Goal: Information Seeking & Learning: Learn about a topic

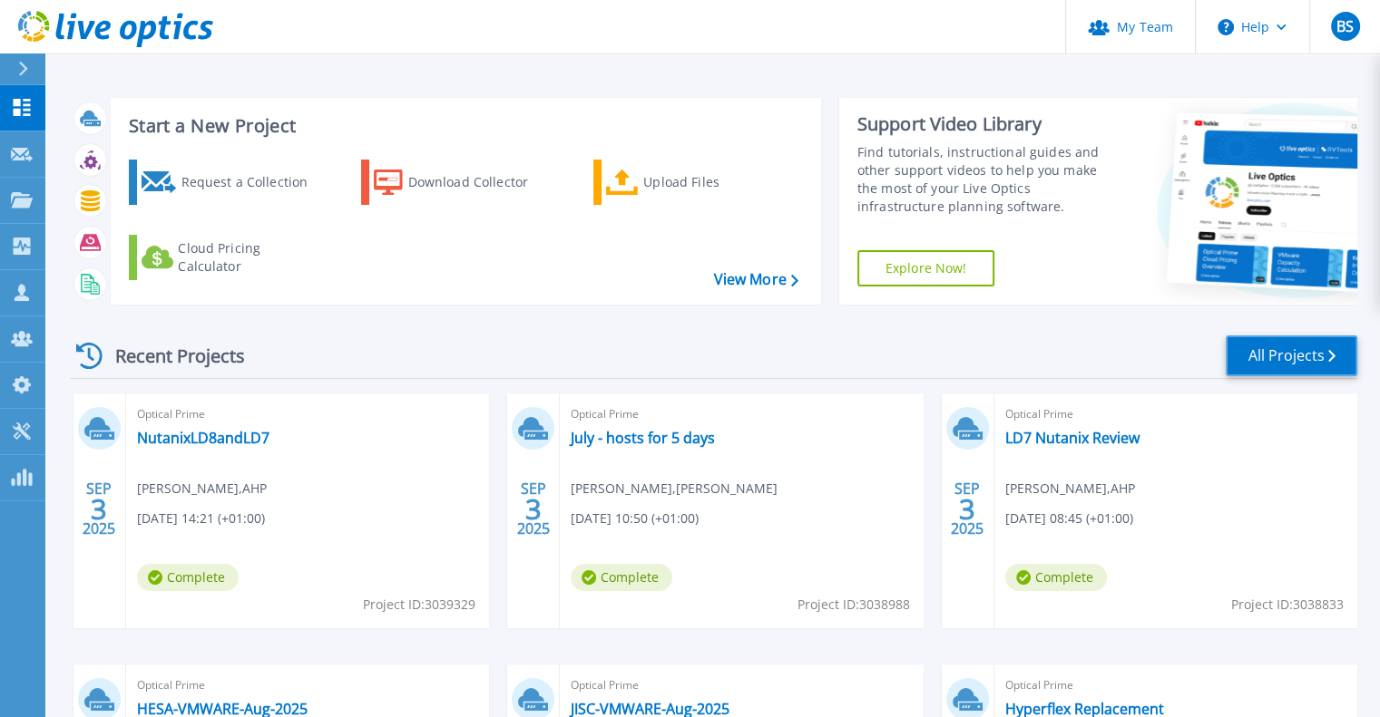
click at [1286, 356] on link "All Projects" at bounding box center [1291, 356] width 132 height 41
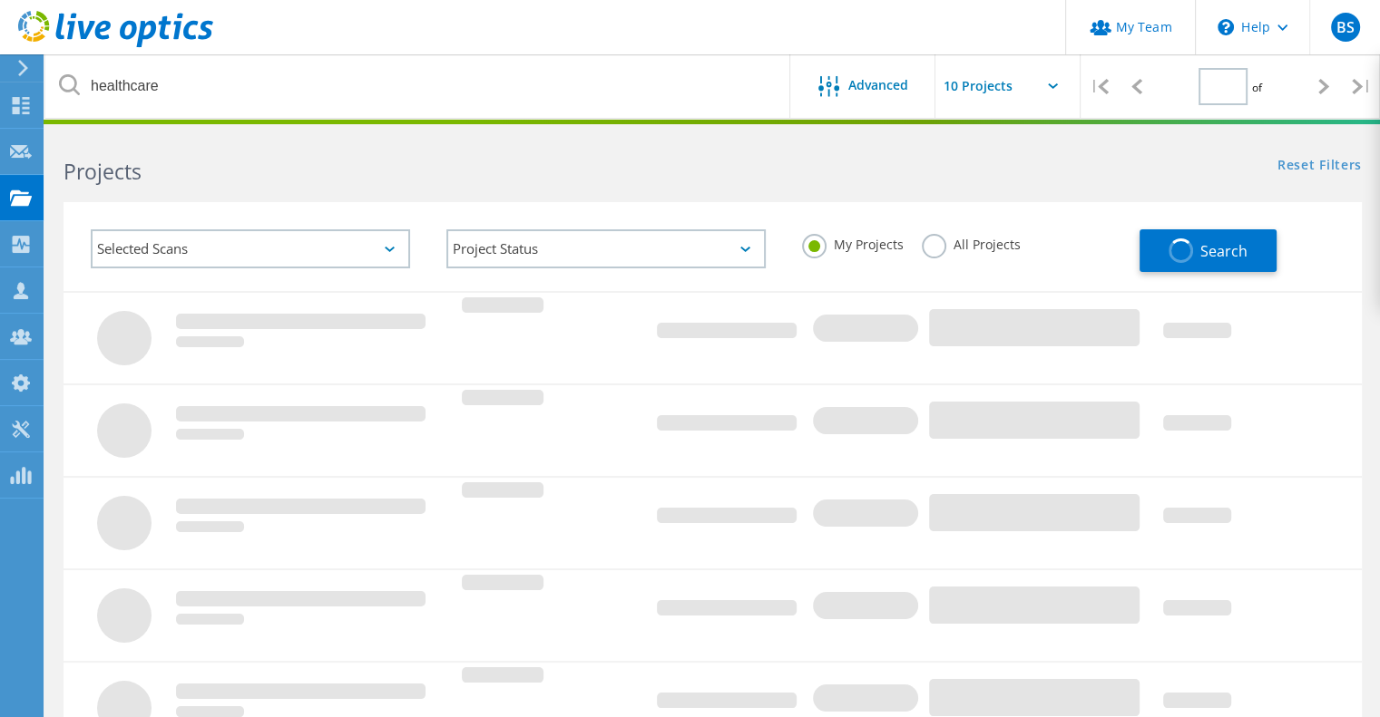
type input "1"
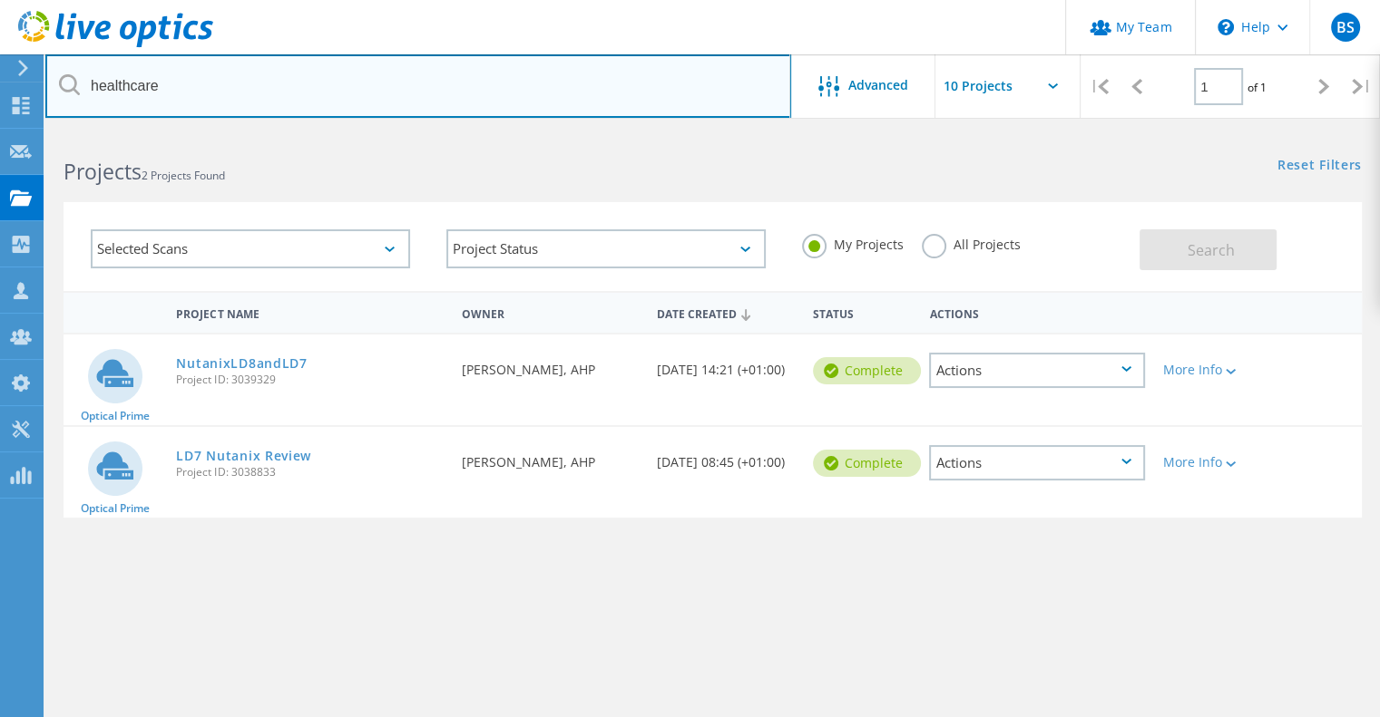
click at [301, 92] on input "healthcare" at bounding box center [418, 85] width 746 height 63
type input "itar"
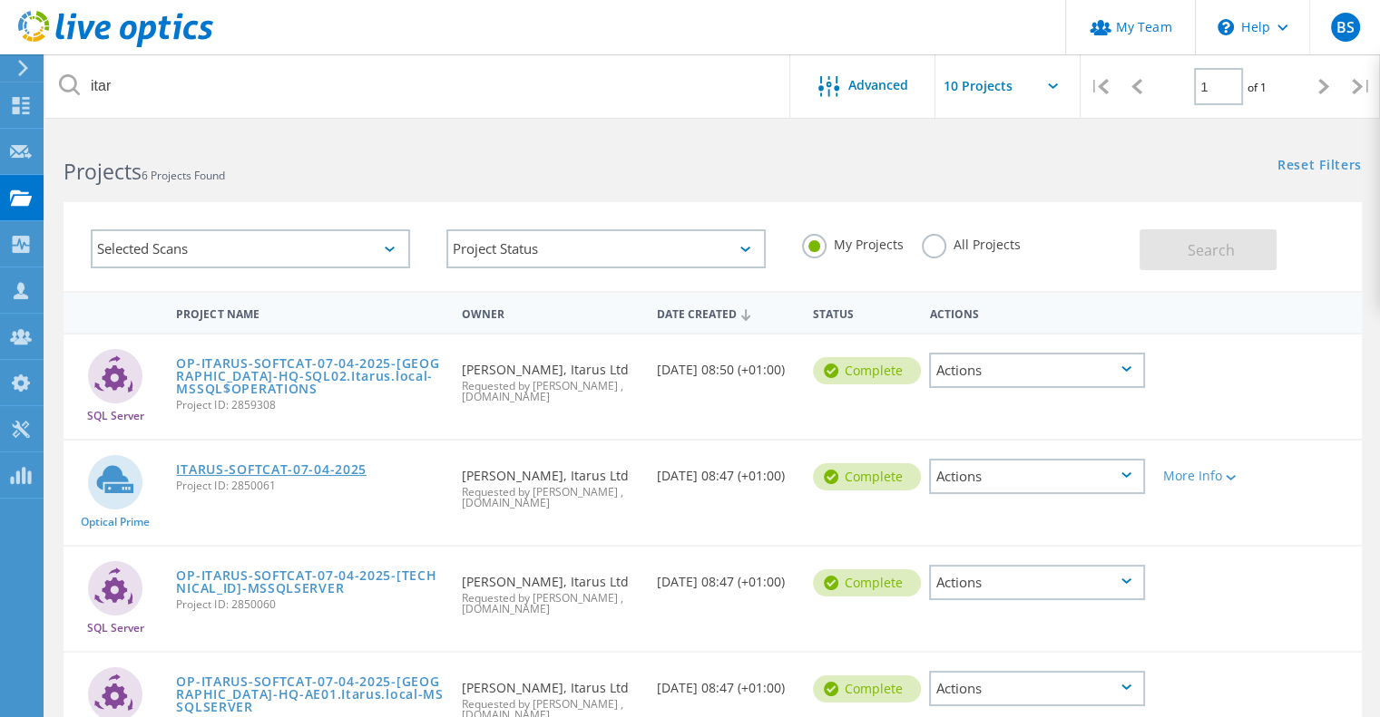
click at [329, 467] on link "ITARUS-SOFTCAT-07-04-2025" at bounding box center [271, 470] width 190 height 13
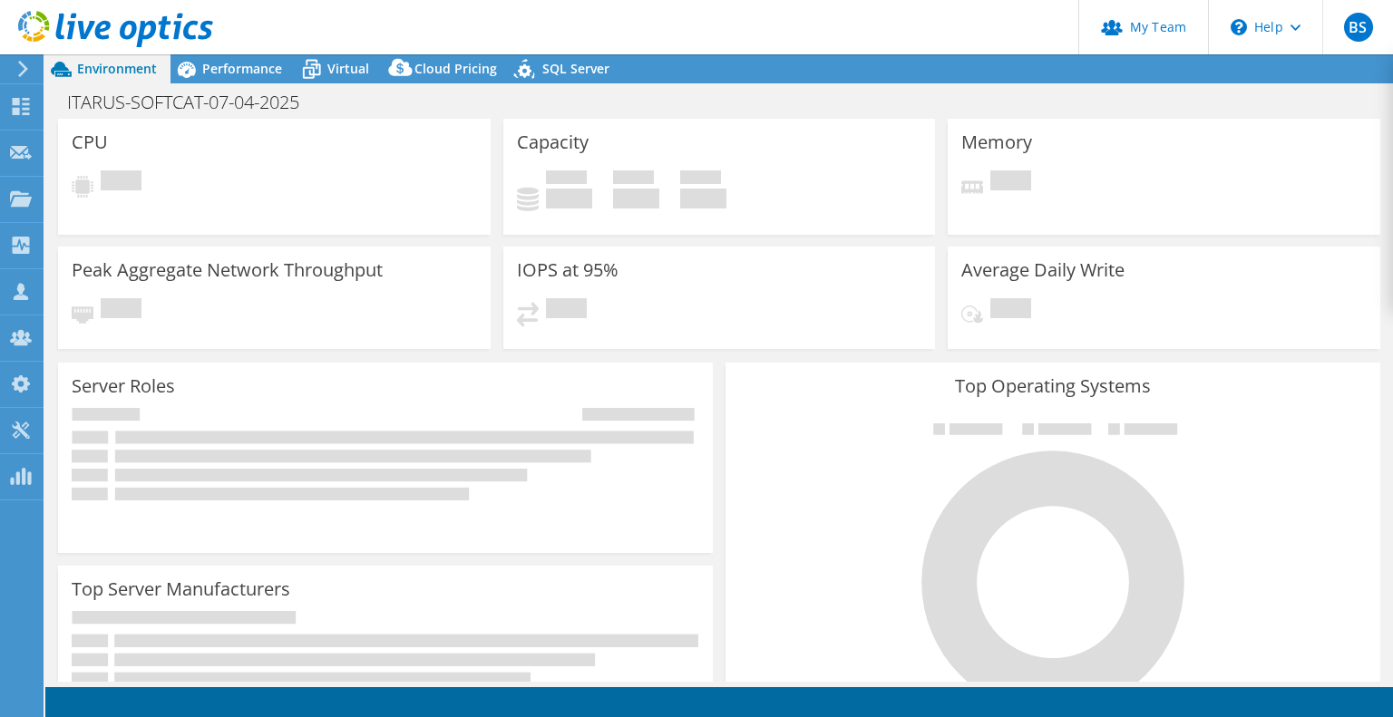
select select "USD"
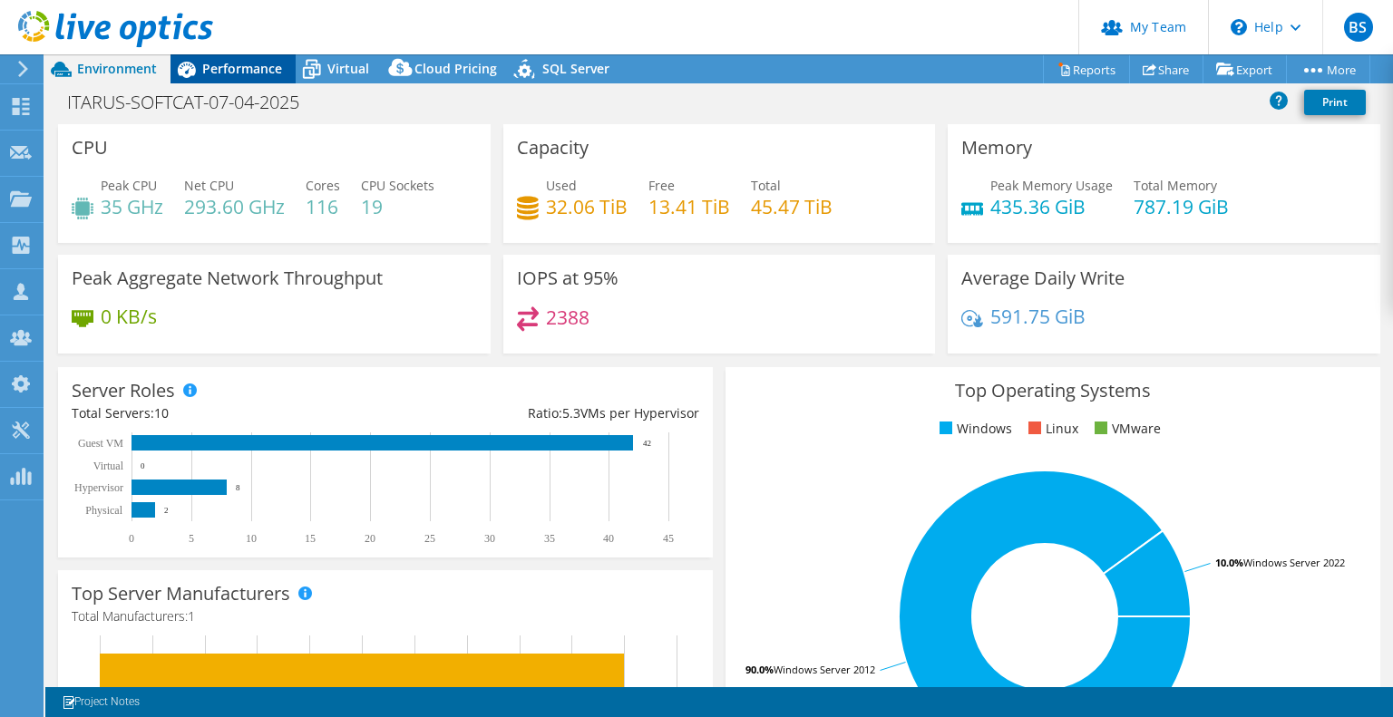
click at [249, 68] on span "Performance" at bounding box center [242, 68] width 80 height 17
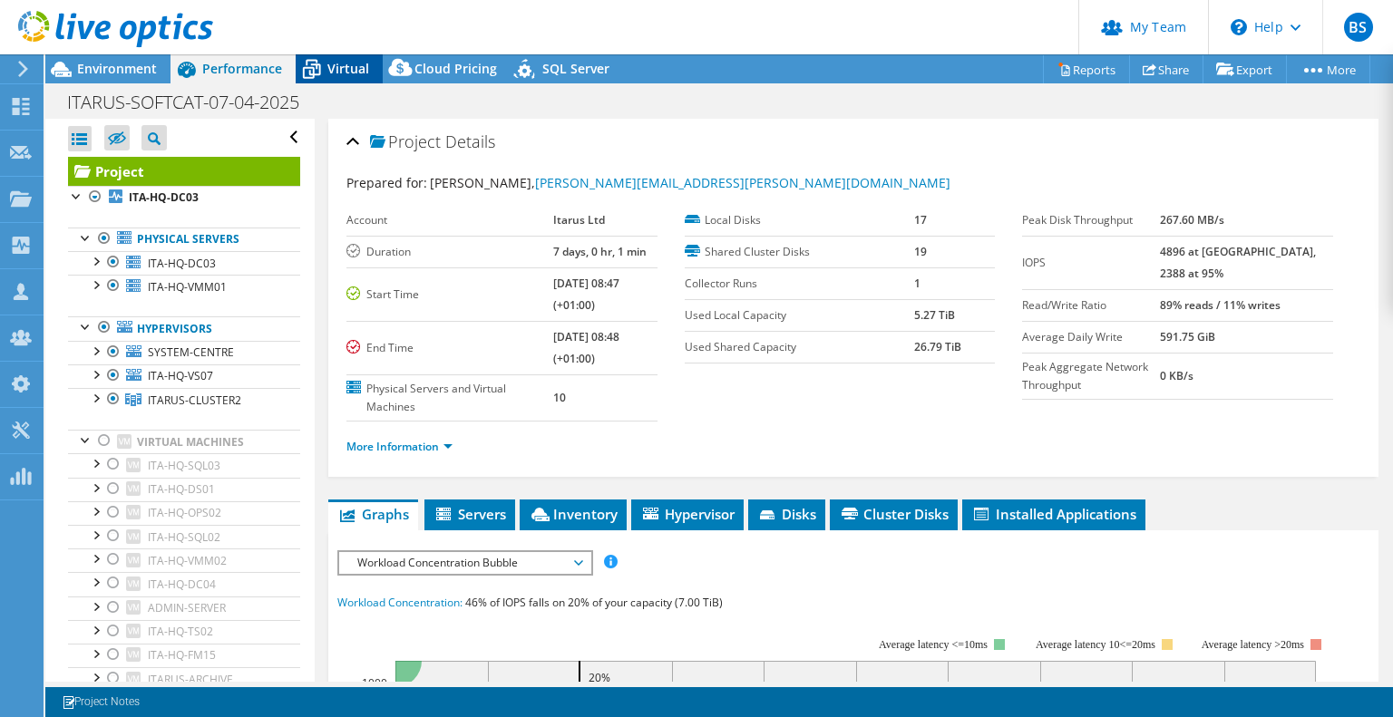
click at [345, 57] on div "Virtual" at bounding box center [339, 68] width 87 height 29
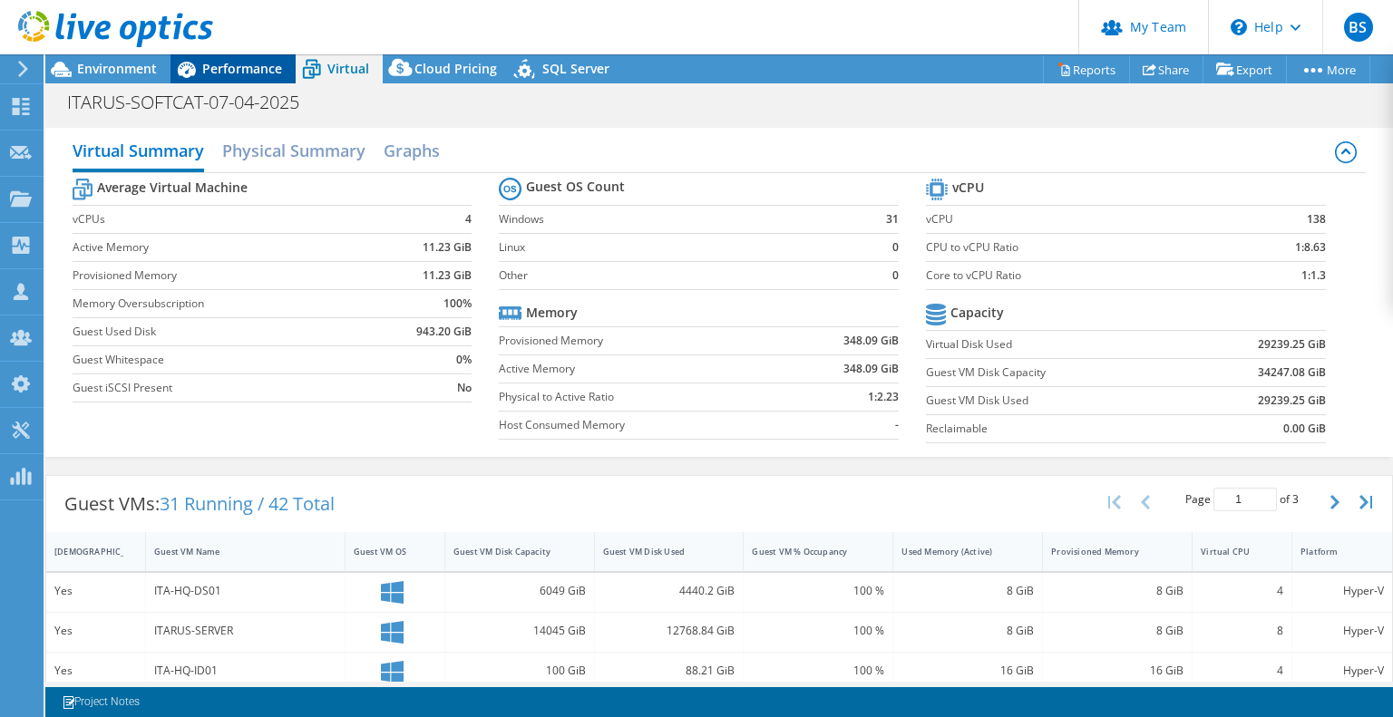
click at [226, 75] on span "Performance" at bounding box center [242, 68] width 80 height 17
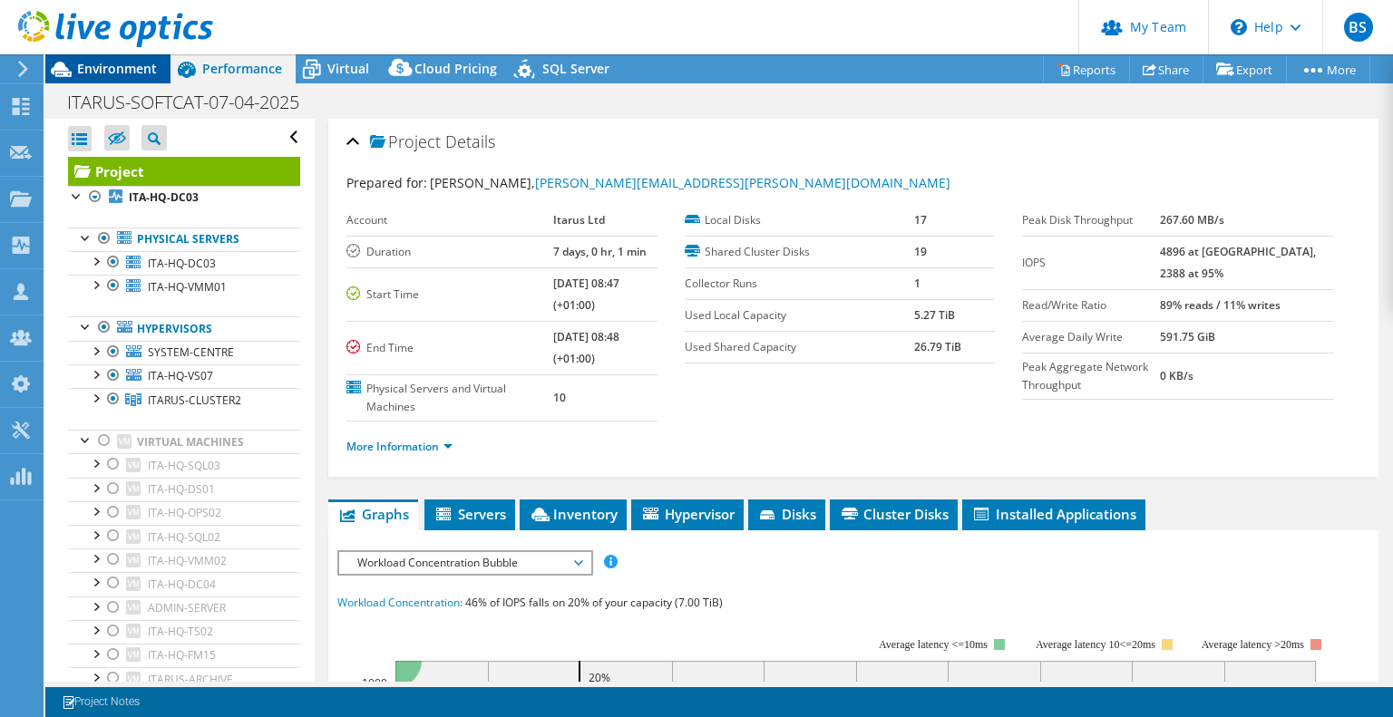
click at [143, 64] on span "Environment" at bounding box center [117, 68] width 80 height 17
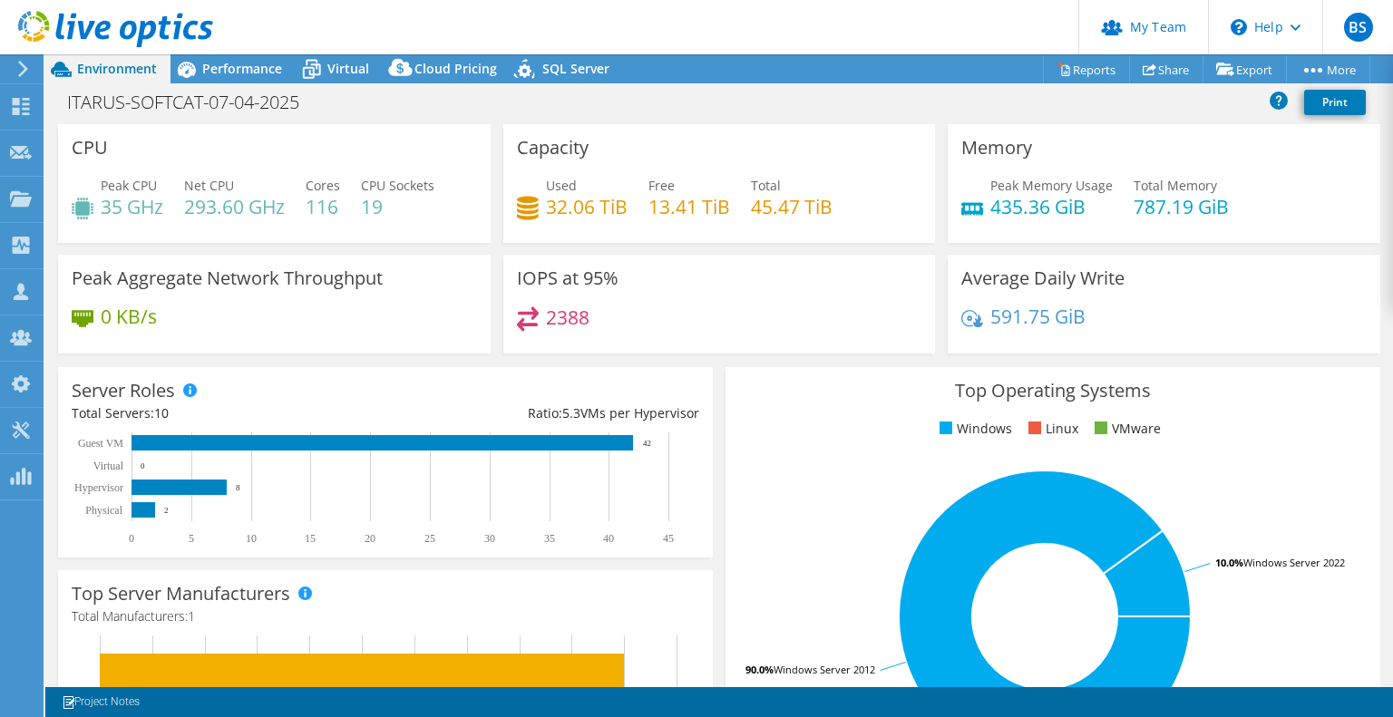
click at [823, 78] on div "Project Actions Project Actions Reports Share Export vSAN ReadyNode Sizer" at bounding box center [719, 68] width 1348 height 29
click at [242, 64] on span "Performance" at bounding box center [242, 68] width 80 height 17
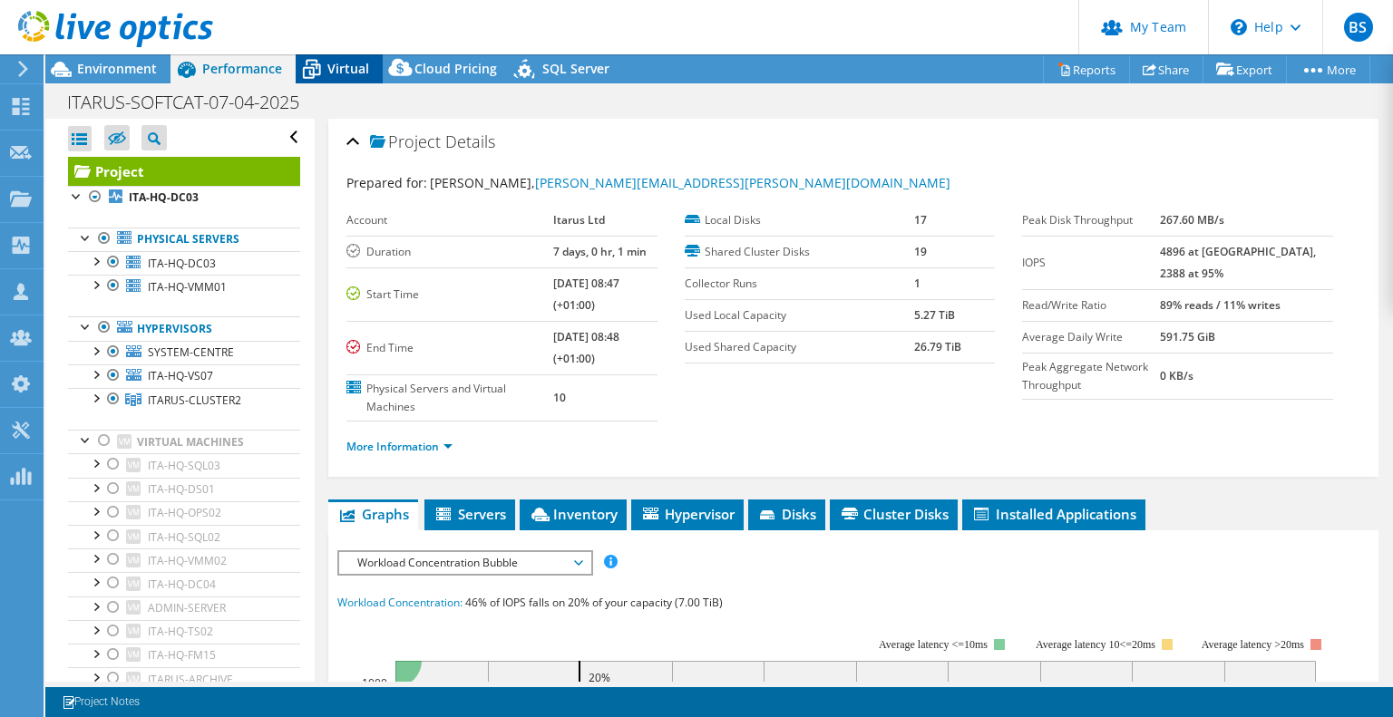
click at [337, 64] on span "Virtual" at bounding box center [348, 68] width 42 height 17
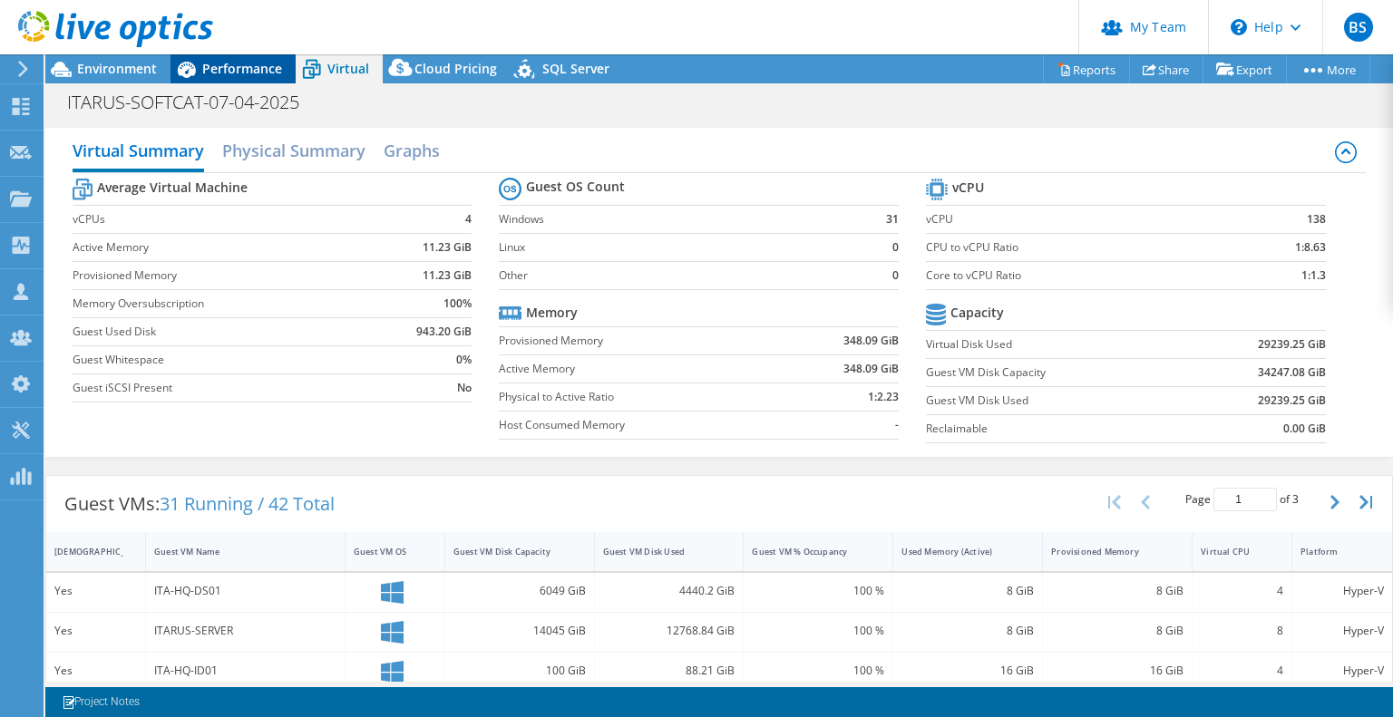
click at [258, 67] on span "Performance" at bounding box center [242, 68] width 80 height 17
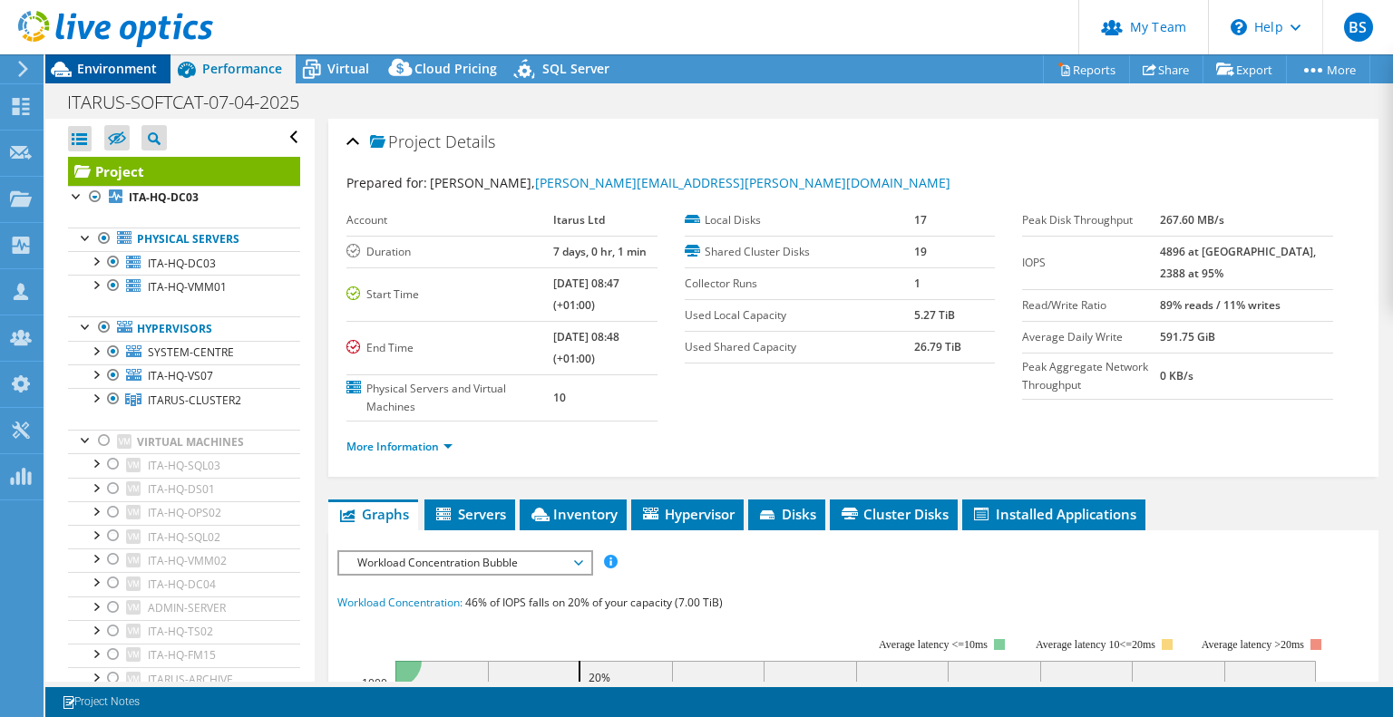
click at [149, 63] on span "Environment" at bounding box center [117, 68] width 80 height 17
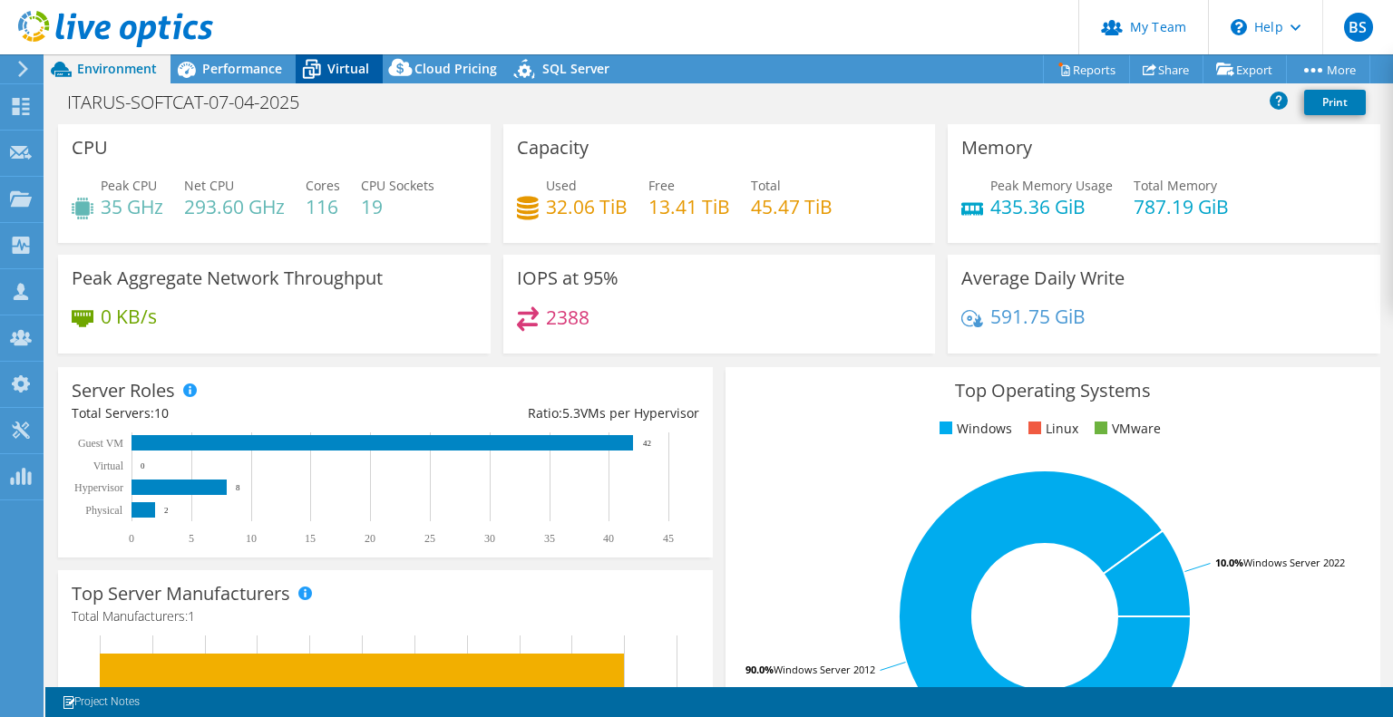
click at [327, 68] on span "Virtual" at bounding box center [348, 68] width 42 height 17
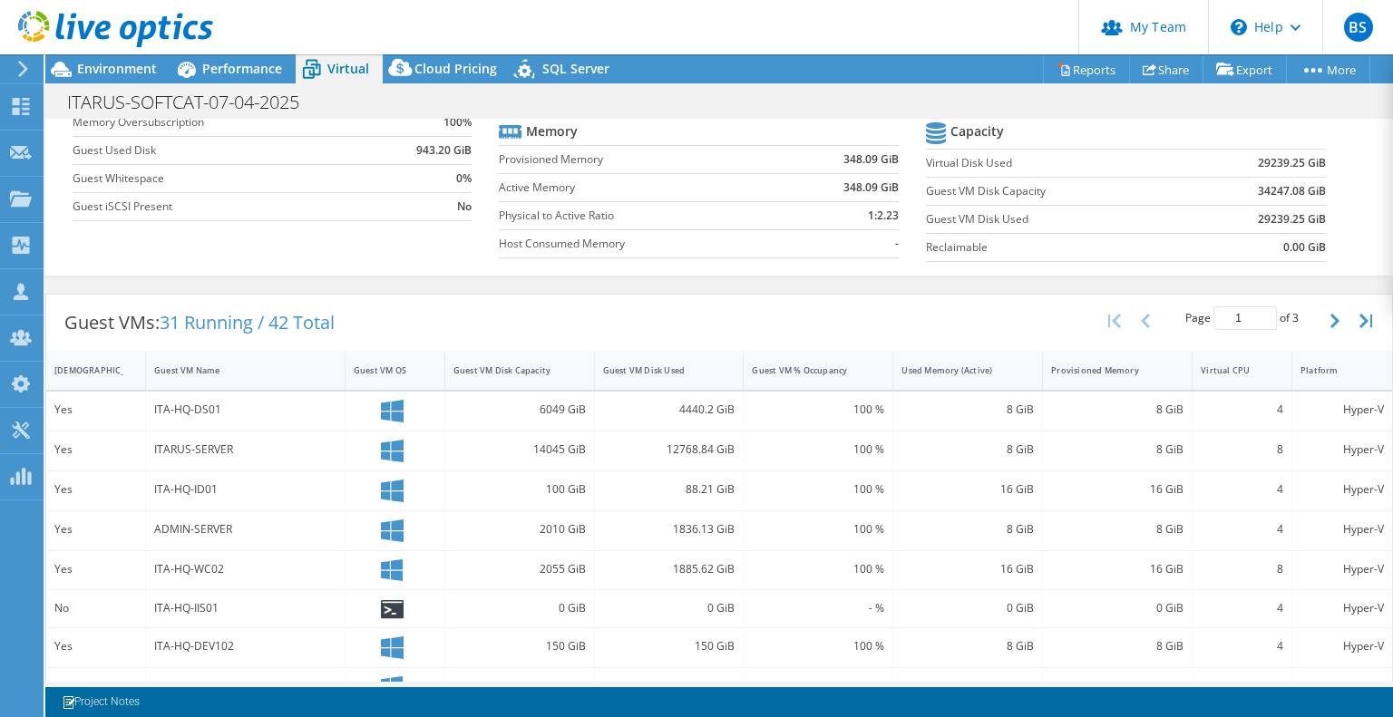
scroll to position [363, 0]
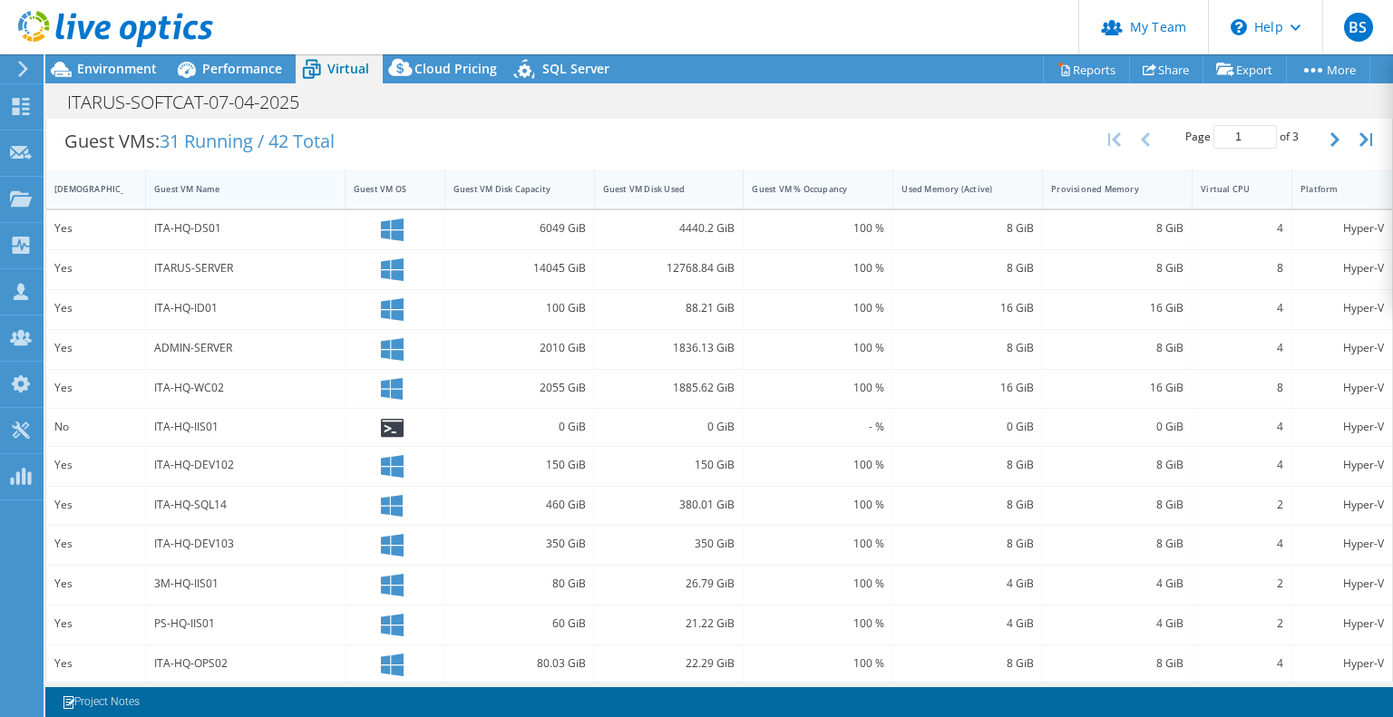
click at [216, 193] on div "Guest VM Name" at bounding box center [234, 189] width 177 height 28
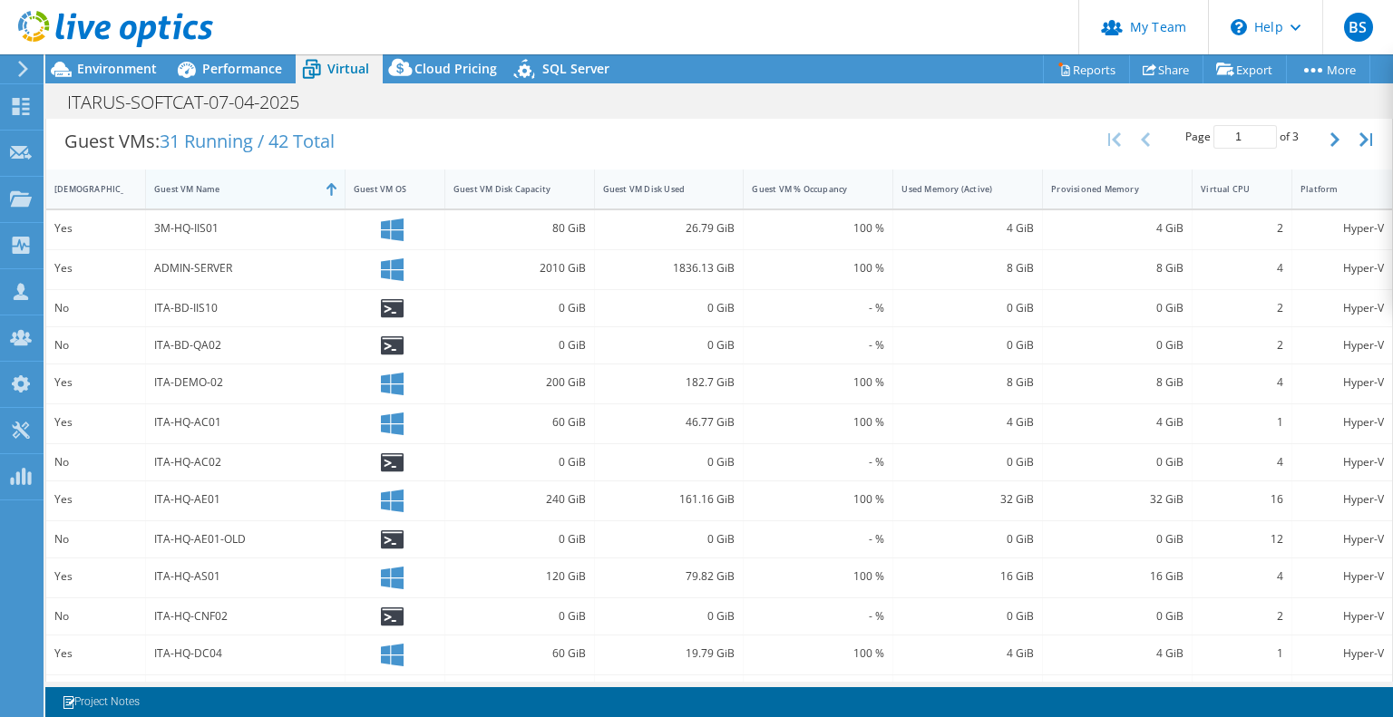
click at [218, 191] on div "Guest VM Name" at bounding box center [234, 189] width 177 height 28
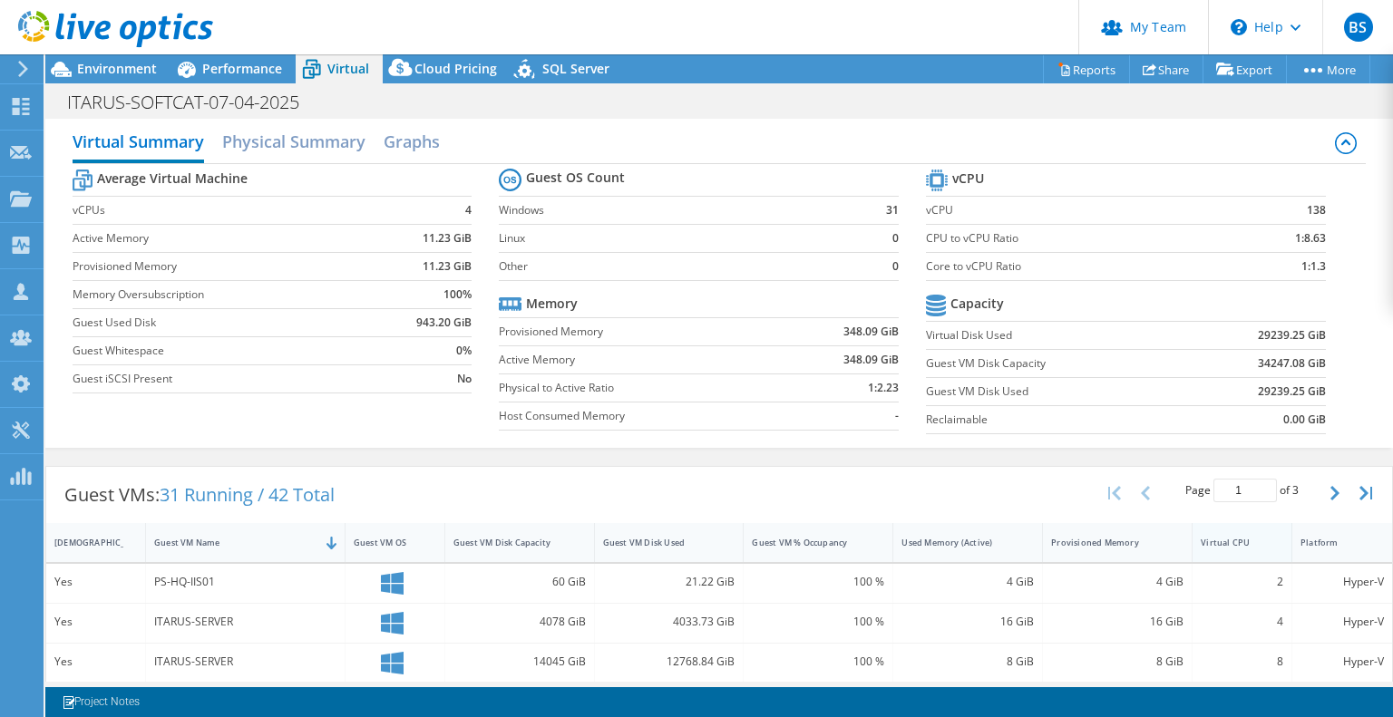
scroll to position [0, 0]
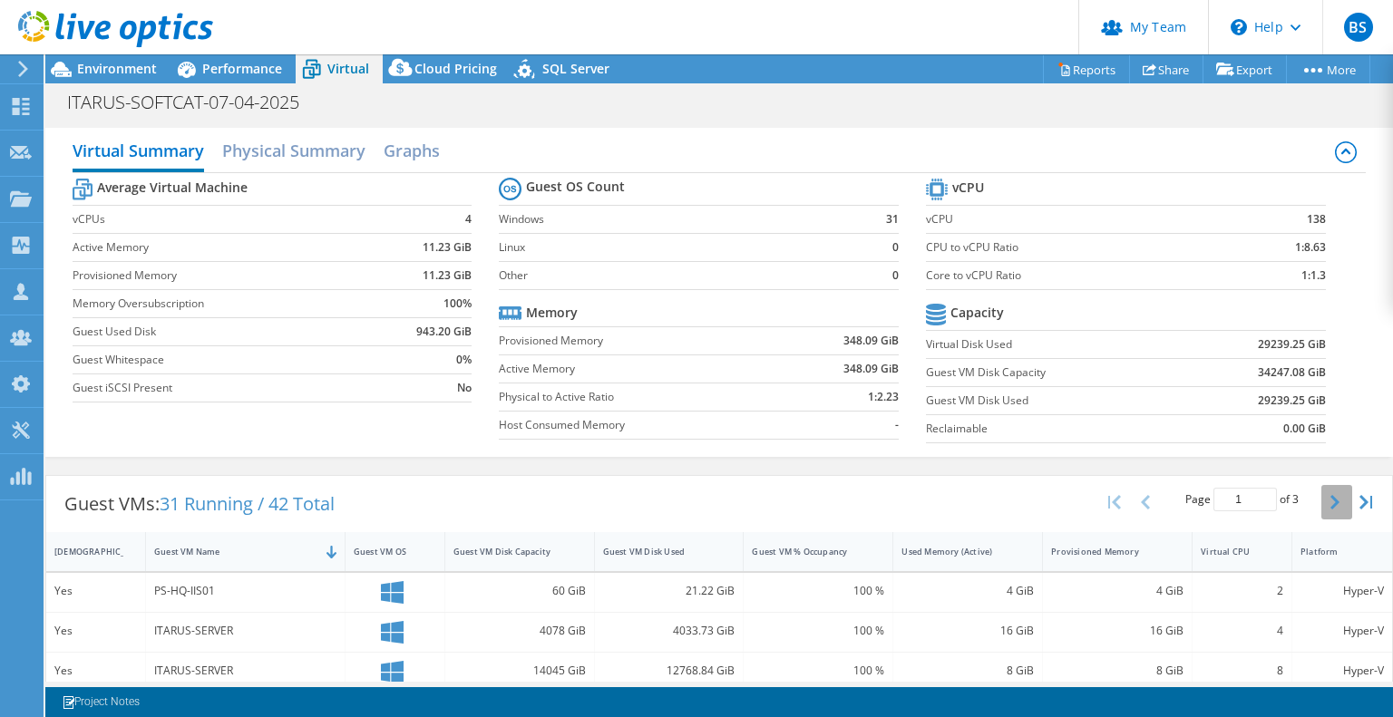
click at [1331, 499] on icon "button" at bounding box center [1335, 502] width 9 height 15
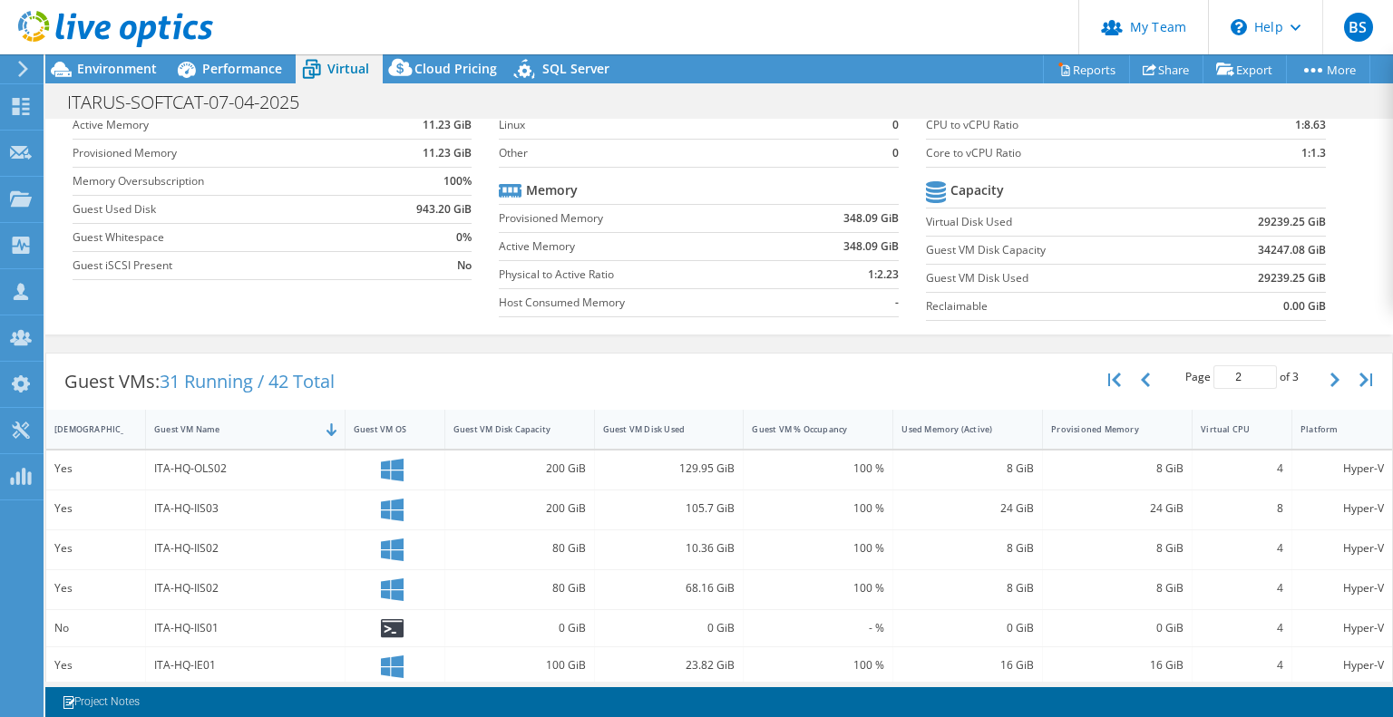
scroll to position [304, 0]
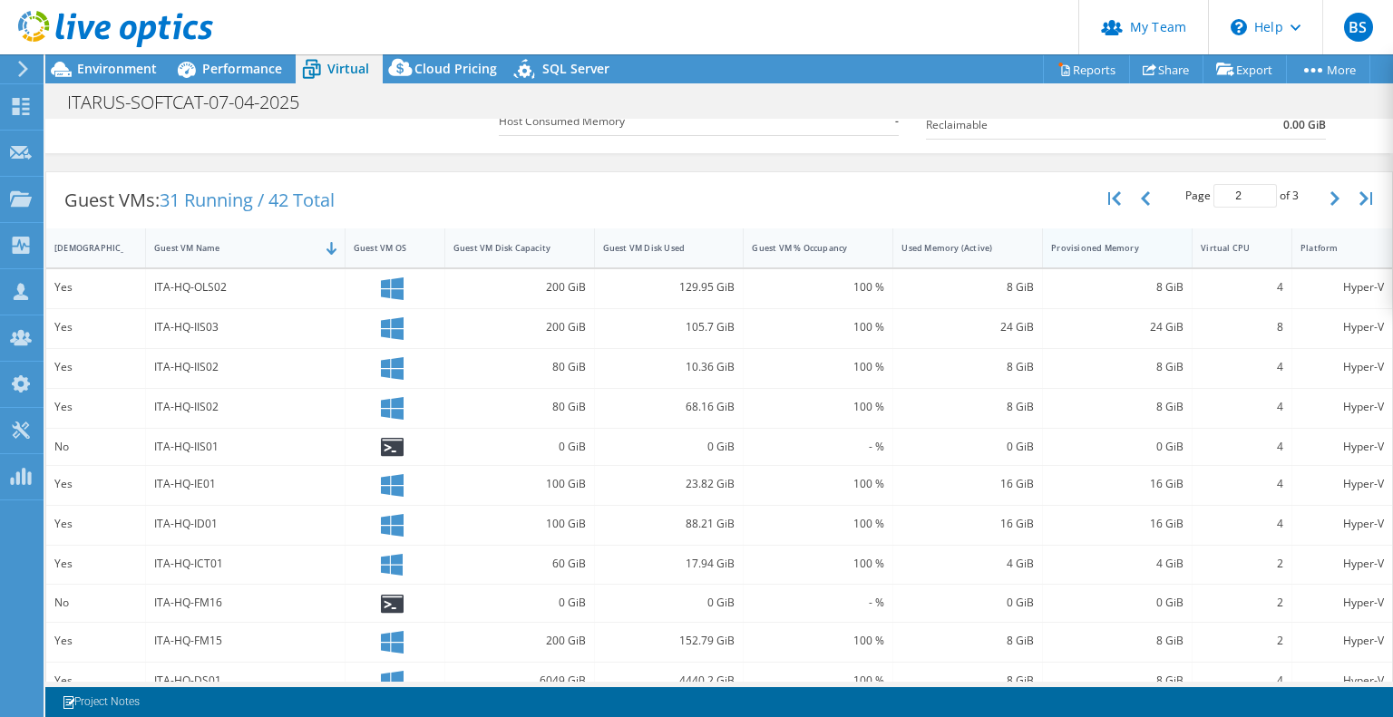
click at [1105, 246] on div "Provisioned Memory" at bounding box center [1106, 248] width 111 height 12
type input "1"
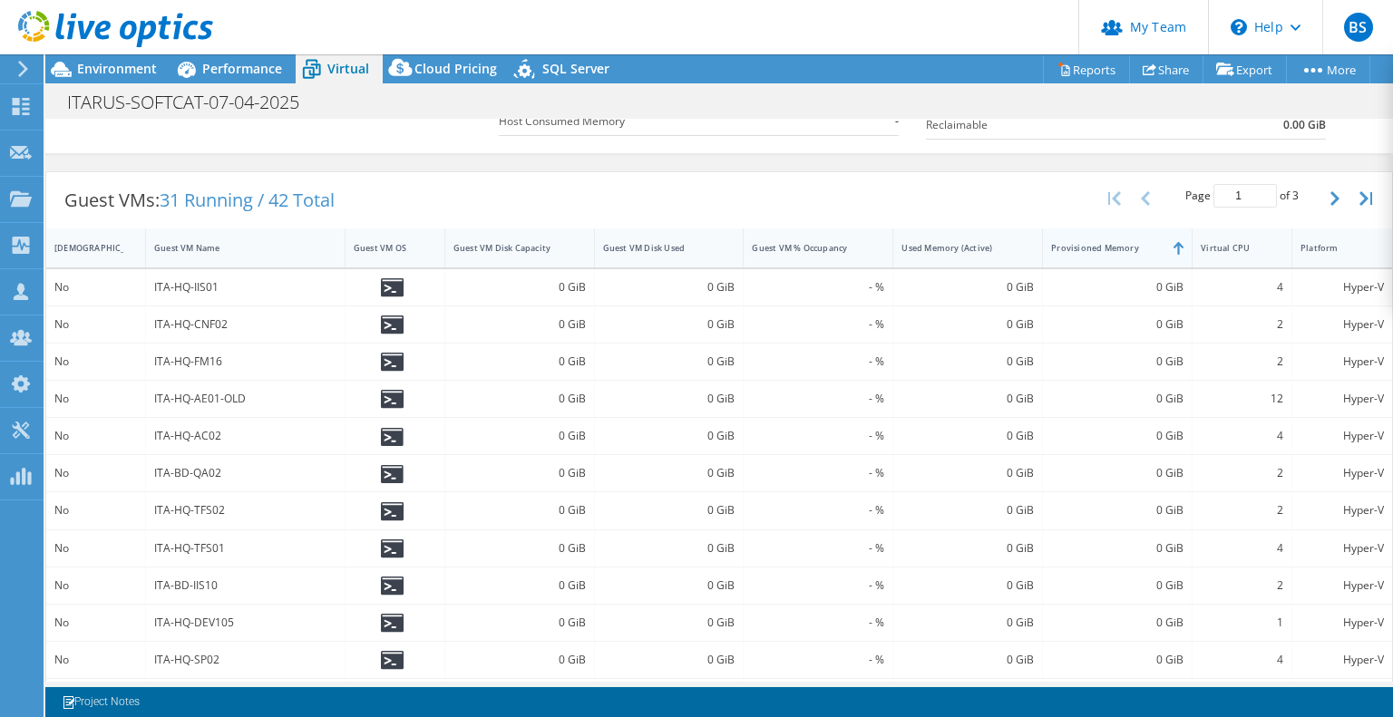
click at [1105, 246] on div "Provisioned Memory" at bounding box center [1106, 248] width 111 height 12
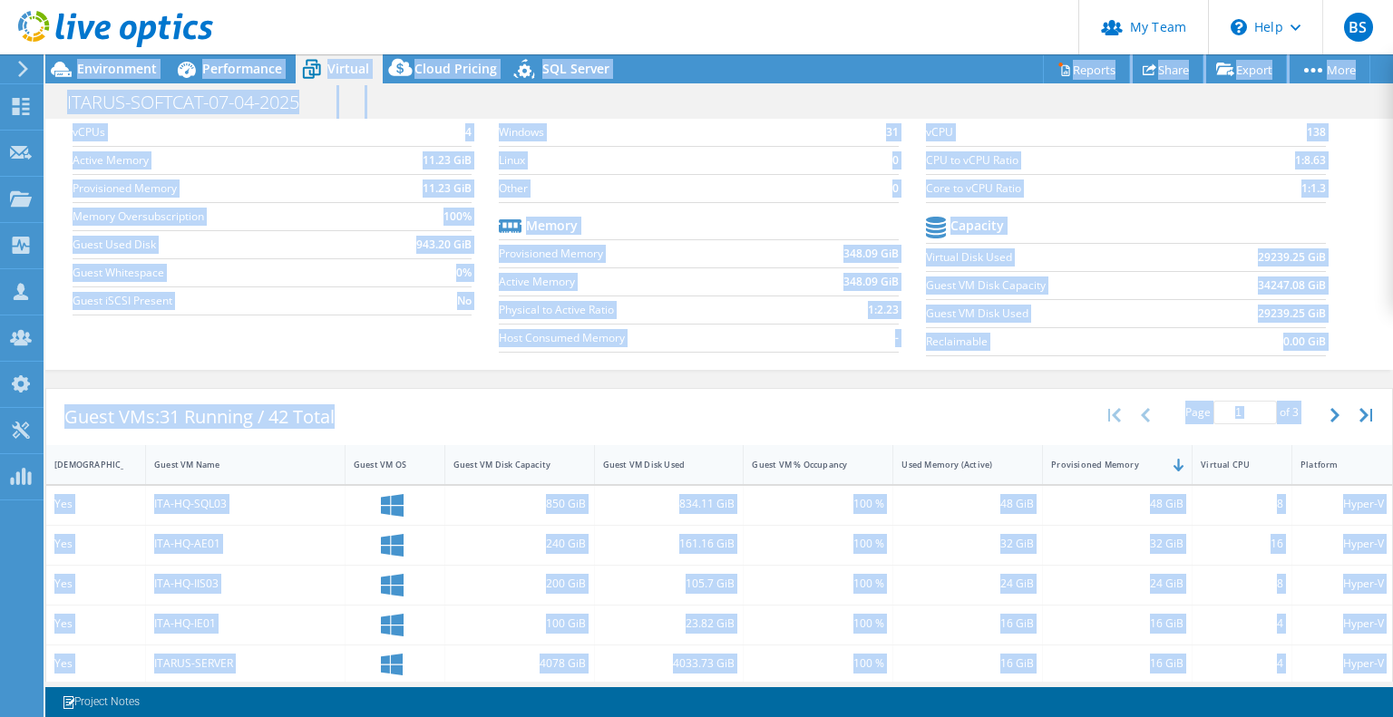
scroll to position [0, 0]
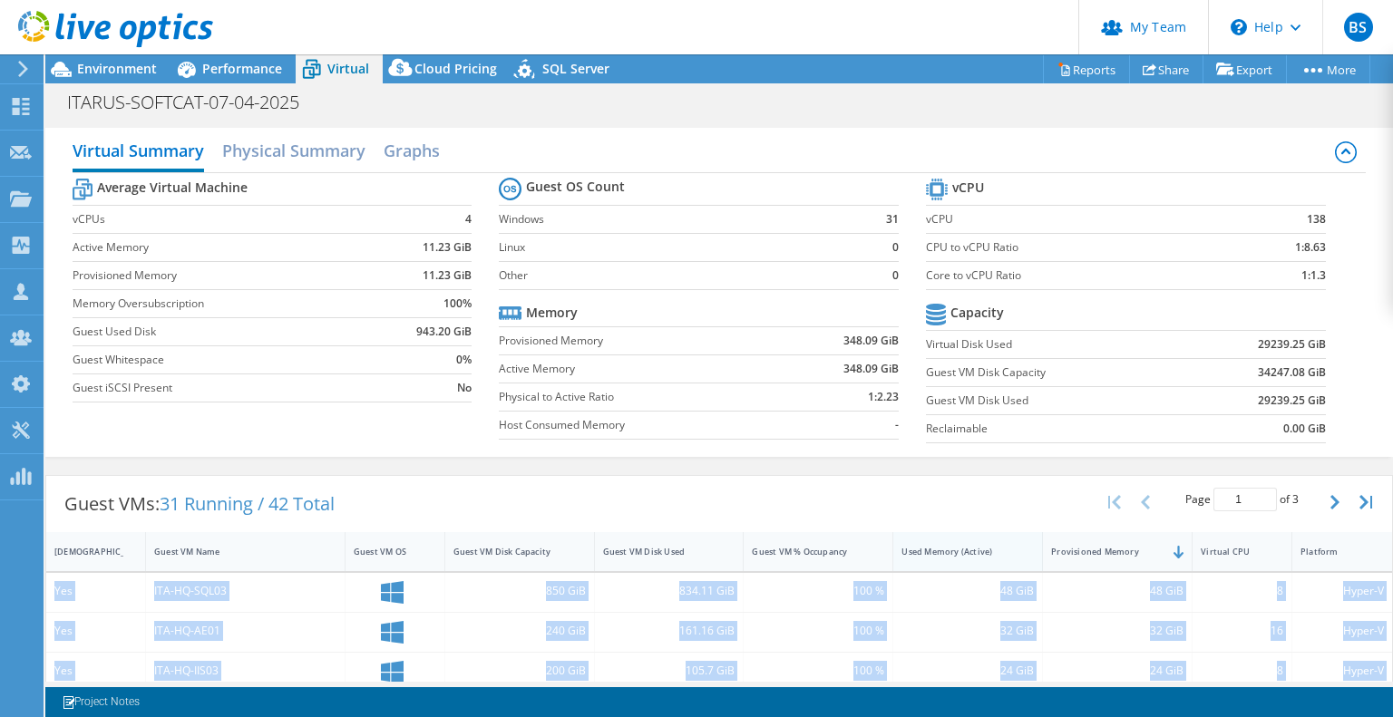
drag, startPoint x: 1182, startPoint y: 417, endPoint x: 1019, endPoint y: 567, distance: 221.5
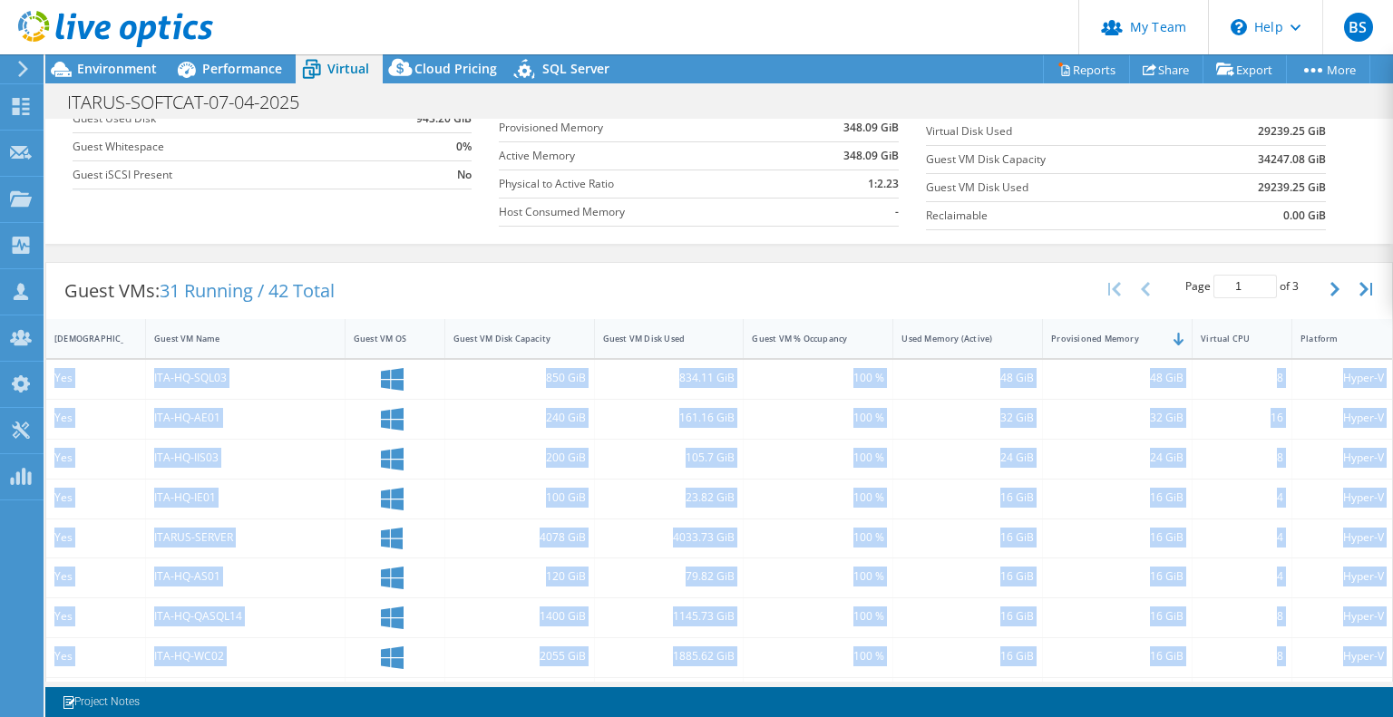
scroll to position [363, 0]
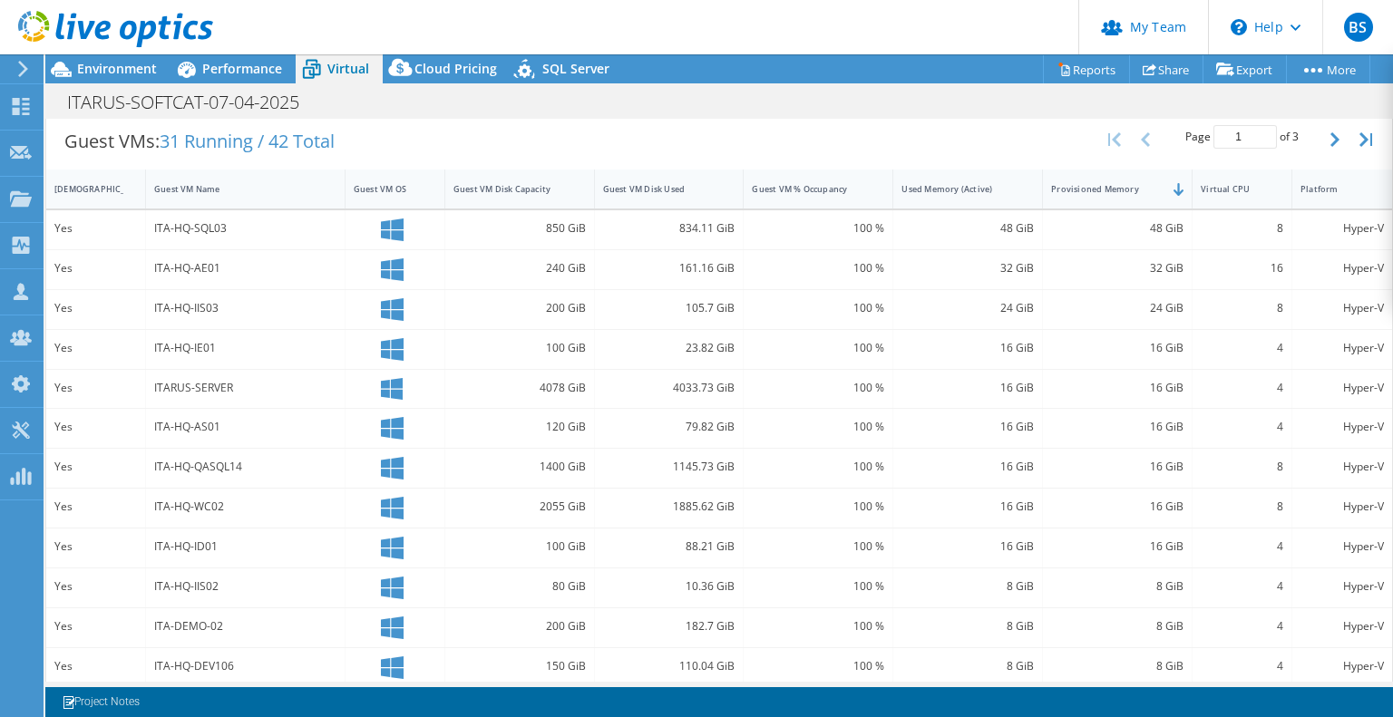
click at [571, 130] on div "Guest VMs: 31 Running / 42 Total Page 1 of 3 5 rows 10 rows 20 rows 25 rows 50 …" at bounding box center [719, 141] width 1346 height 56
click at [138, 64] on span "Environment" at bounding box center [117, 68] width 80 height 17
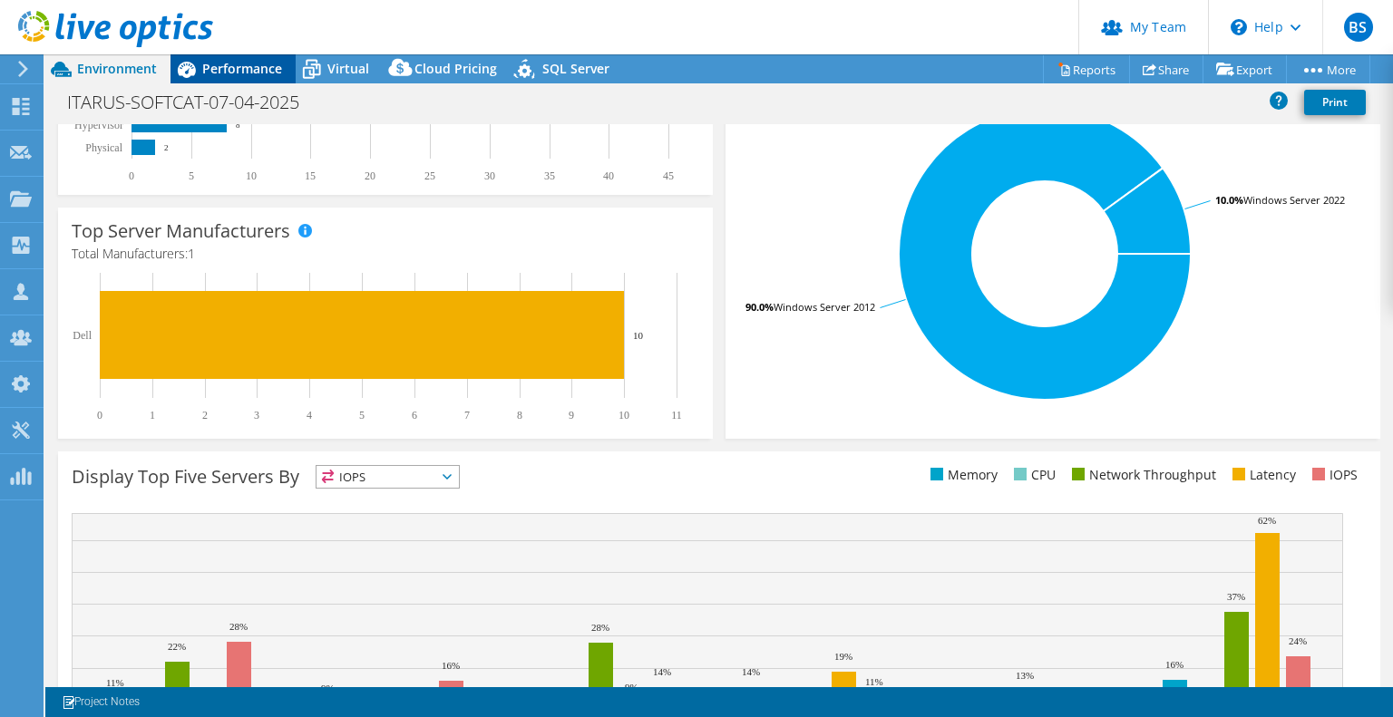
click at [232, 77] on div "Performance" at bounding box center [233, 68] width 125 height 29
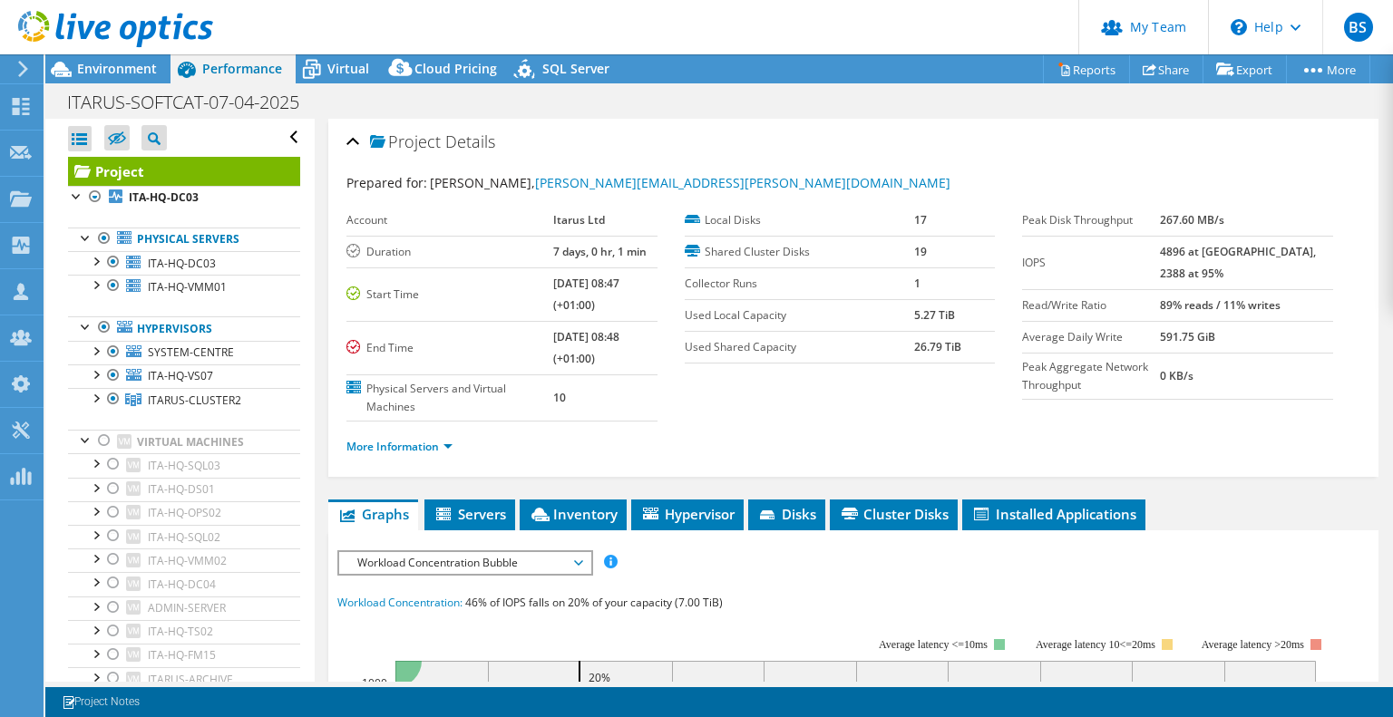
scroll to position [0, 0]
